Goal: Entertainment & Leisure: Consume media (video, audio)

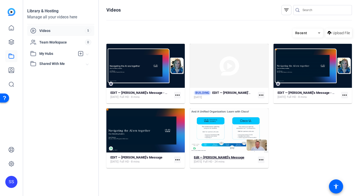
click at [204, 159] on strong "Edit — [PERSON_NAME]'s Message" at bounding box center [219, 158] width 50 height 4
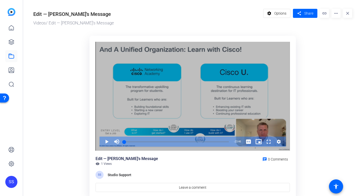
click at [171, 117] on div "Video Player" at bounding box center [193, 96] width 194 height 109
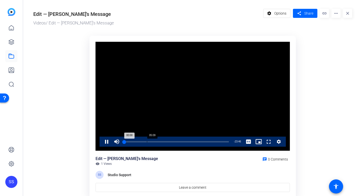
click at [146, 141] on div "Loaded : 1.45% 05:09 00:00" at bounding box center [176, 141] width 105 height 1
click at [149, 141] on div "05:36" at bounding box center [149, 141] width 0 height 1
click at [154, 141] on div "Loaded : 0.00% 06:52 06:52" at bounding box center [176, 141] width 105 height 1
click at [158, 141] on div "07:40" at bounding box center [158, 141] width 0 height 1
click at [166, 143] on div "Loaded : 32.31% 09:23 07:40" at bounding box center [177, 142] width 110 height 10
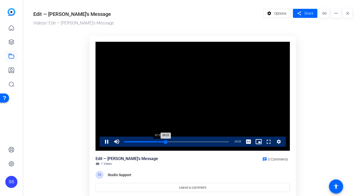
click at [157, 142] on div "Loaded : 40.72% 07:37 09:23" at bounding box center [177, 142] width 110 height 10
click at [143, 142] on div "Loaded : 31.63% 04:21 07:26" at bounding box center [176, 141] width 105 height 1
click at [137, 142] on div "Loaded : 19.63% 04:14 04:21" at bounding box center [176, 141] width 105 height 1
